Goal: Task Accomplishment & Management: Use online tool/utility

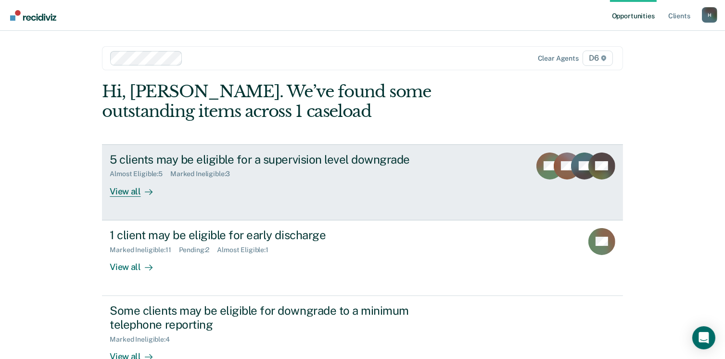
click at [114, 193] on div "View all" at bounding box center [137, 187] width 54 height 19
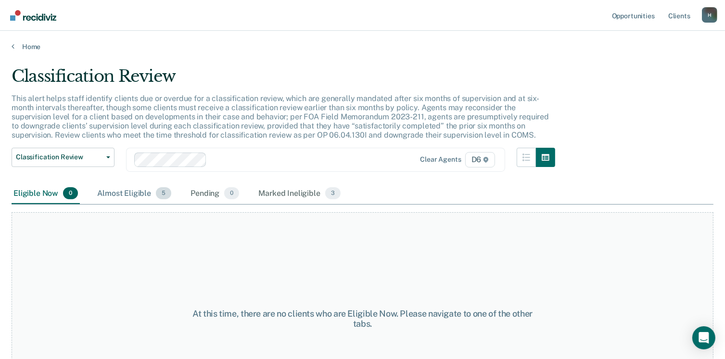
click at [130, 195] on div "Almost Eligible 5" at bounding box center [134, 193] width 78 height 21
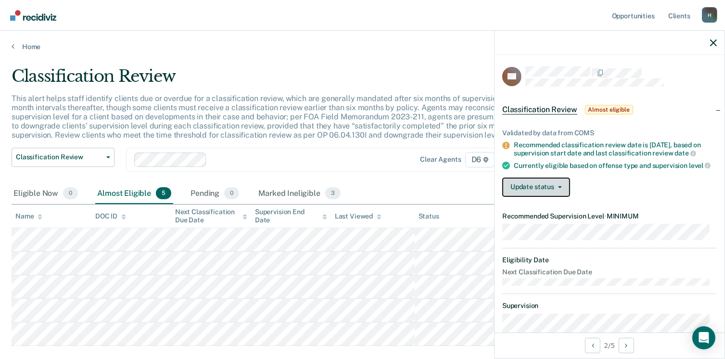
click at [558, 188] on icon "button" at bounding box center [560, 187] width 4 height 2
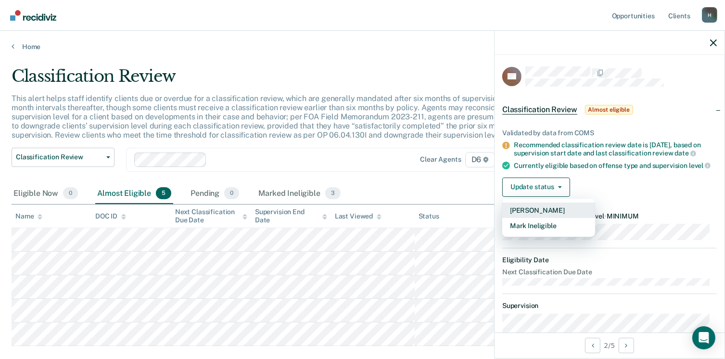
click at [562, 217] on button "Mark Pending" at bounding box center [548, 210] width 93 height 15
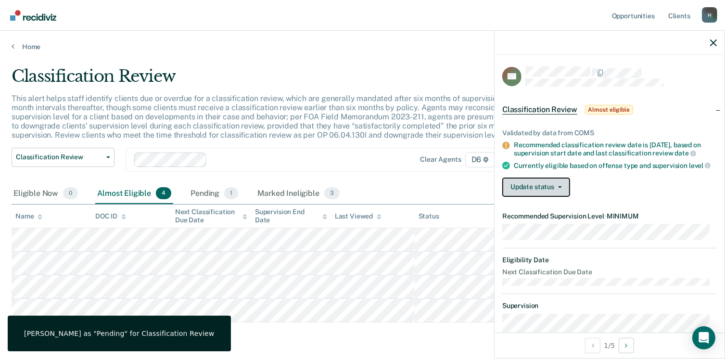
click at [559, 190] on button "Update status" at bounding box center [536, 187] width 68 height 19
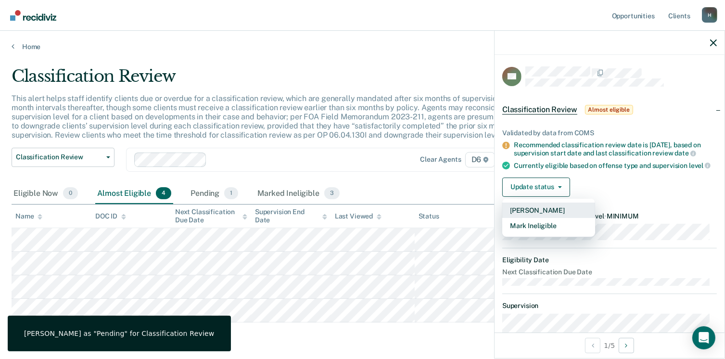
click at [562, 214] on button "Mark Pending" at bounding box center [548, 210] width 93 height 15
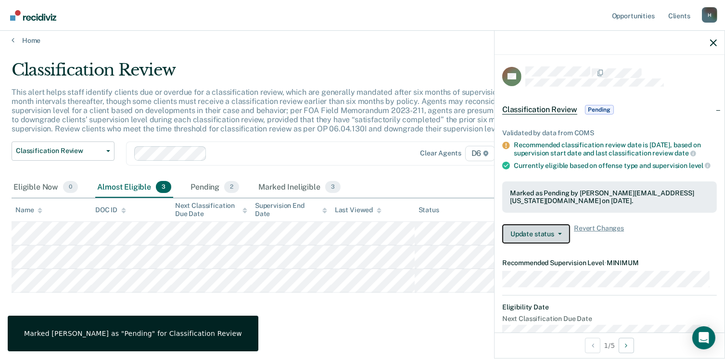
scroll to position [8, 0]
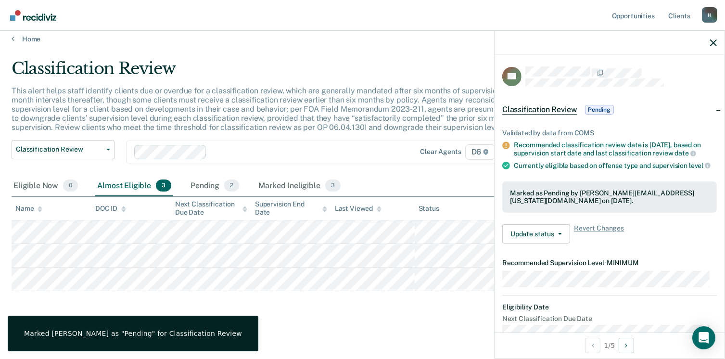
click at [251, 304] on div "Classification Review This alert helps staff identify clients due or overdue fo…" at bounding box center [363, 189] width 702 height 260
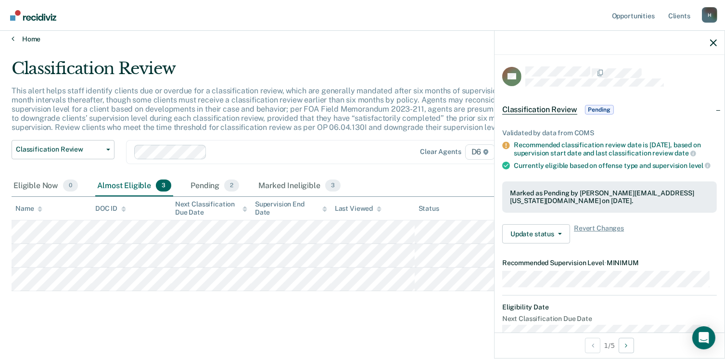
click at [26, 37] on link "Home" at bounding box center [363, 39] width 702 height 9
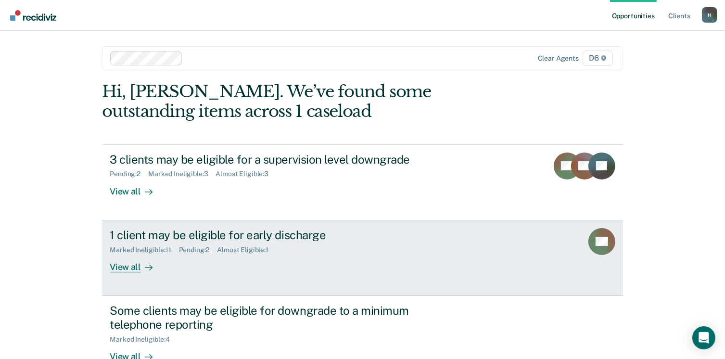
click at [124, 264] on div "View all" at bounding box center [137, 263] width 54 height 19
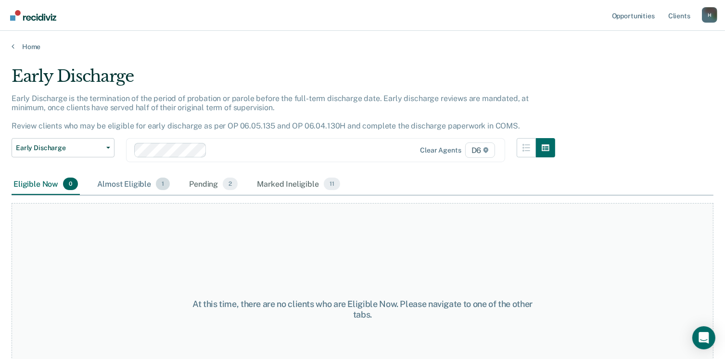
click at [141, 174] on div "Almost Eligible 1" at bounding box center [133, 184] width 77 height 21
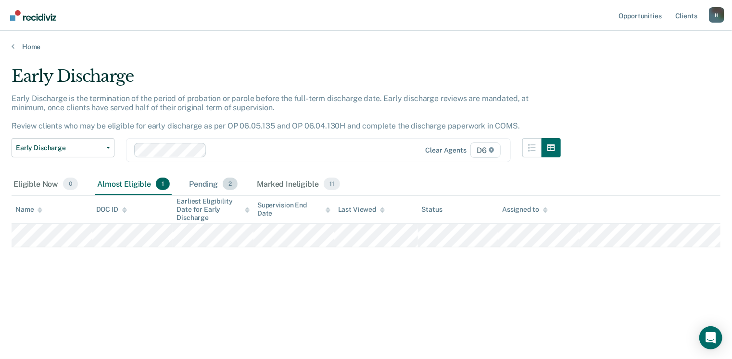
click at [196, 186] on div "Pending 2" at bounding box center [213, 184] width 52 height 21
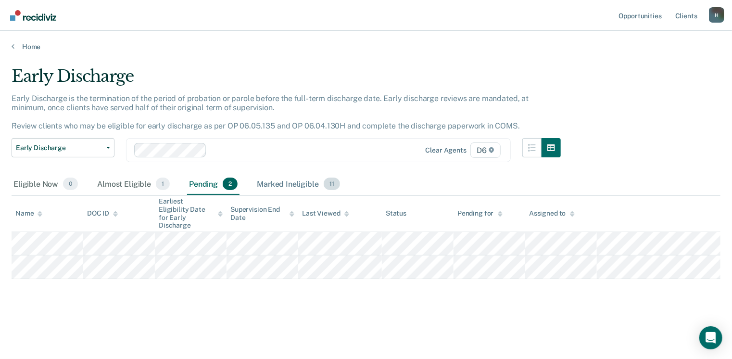
click at [275, 182] on div "Marked Ineligible 11" at bounding box center [298, 184] width 87 height 21
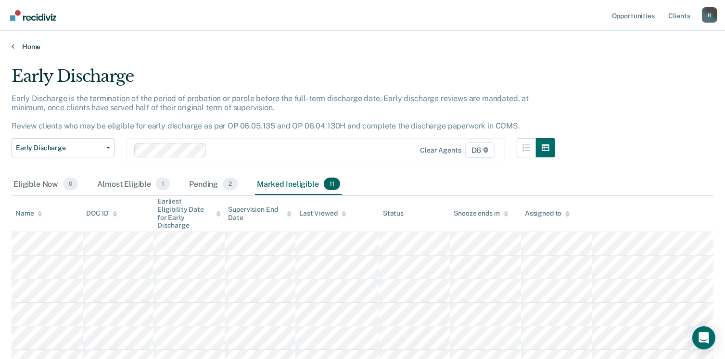
click at [27, 44] on link "Home" at bounding box center [363, 46] width 702 height 9
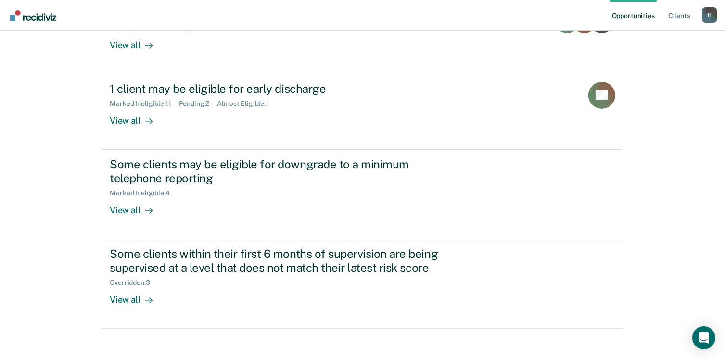
scroll to position [154, 0]
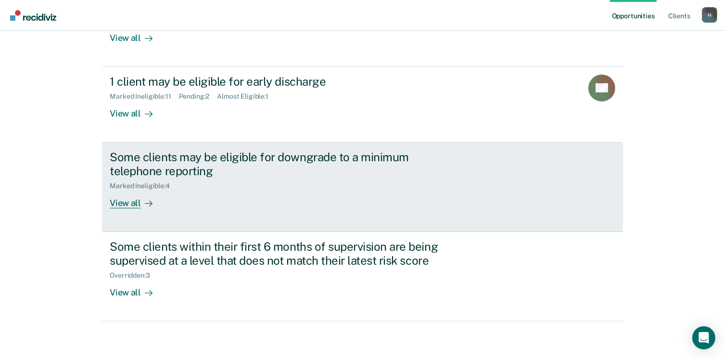
click at [127, 204] on div "View all" at bounding box center [137, 199] width 54 height 19
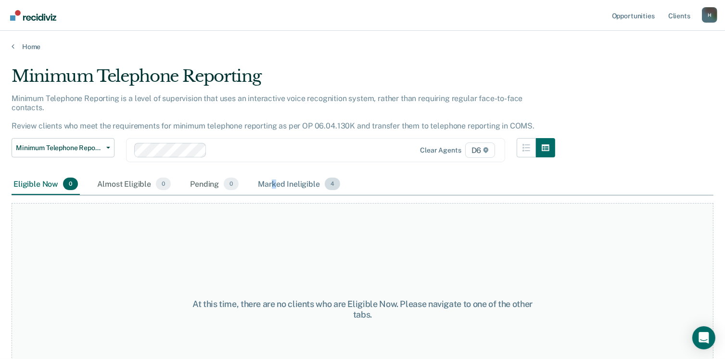
click at [273, 174] on div "Marked Ineligible 4" at bounding box center [299, 184] width 86 height 21
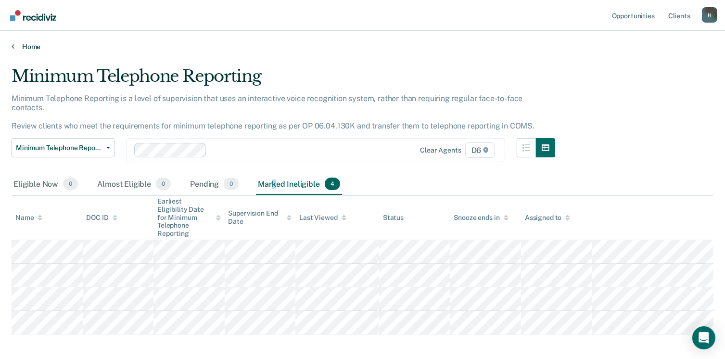
click at [25, 46] on link "Home" at bounding box center [363, 46] width 702 height 9
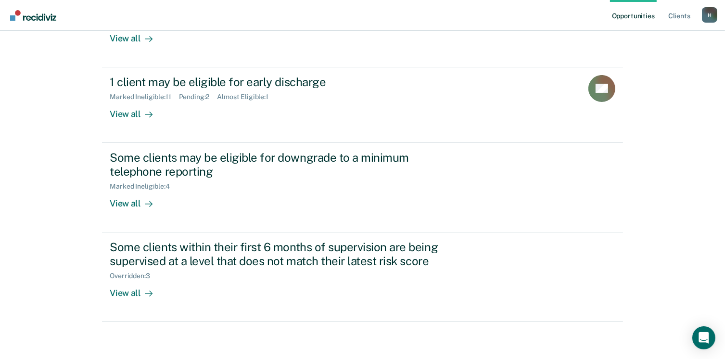
scroll to position [154, 0]
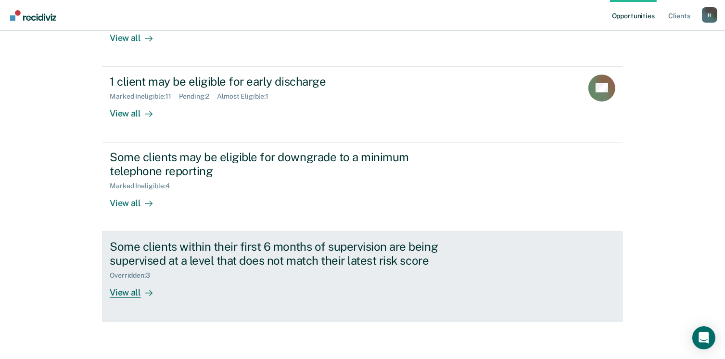
click at [127, 288] on div "View all" at bounding box center [137, 288] width 54 height 19
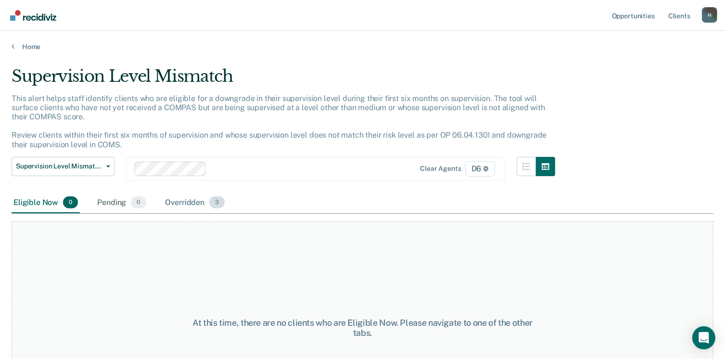
click at [179, 200] on div "Overridden 3" at bounding box center [196, 202] width 64 height 21
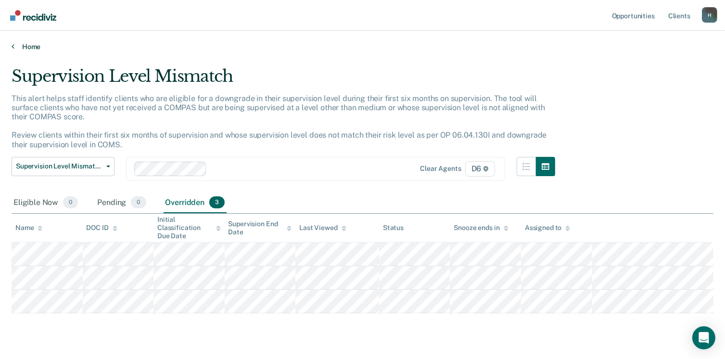
click at [39, 44] on link "Home" at bounding box center [363, 46] width 702 height 9
